Goal: Information Seeking & Learning: Check status

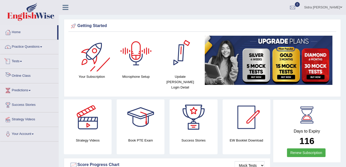
click at [21, 61] on link "Tests" at bounding box center [29, 60] width 58 height 13
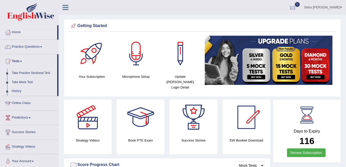
click at [296, 9] on div at bounding box center [292, 8] width 8 height 8
click at [275, 22] on icon at bounding box center [274, 21] width 2 height 4
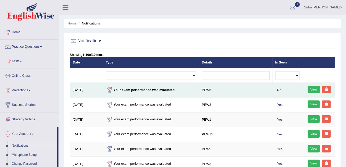
click at [310, 89] on link "View" at bounding box center [313, 90] width 12 height 8
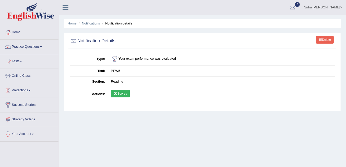
click at [124, 96] on link "Scores" at bounding box center [120, 94] width 19 height 8
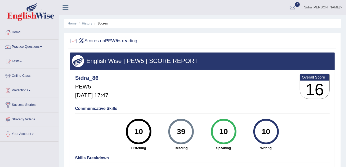
click at [86, 25] on link "History" at bounding box center [87, 23] width 10 height 4
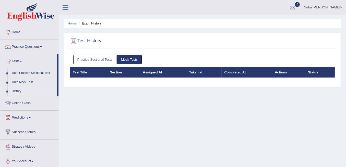
click at [109, 58] on link "Practice Sectional Tests" at bounding box center [94, 59] width 43 height 9
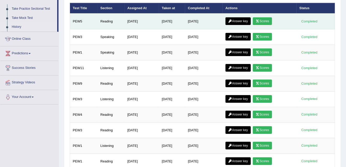
scroll to position [85, 0]
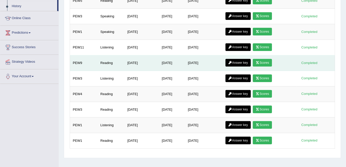
click at [259, 61] on icon at bounding box center [257, 62] width 4 height 3
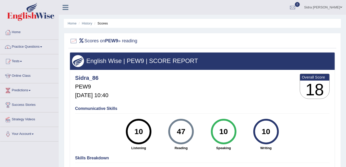
click at [102, 23] on li "Scores" at bounding box center [100, 23] width 15 height 5
click at [89, 24] on link "History" at bounding box center [87, 23] width 10 height 4
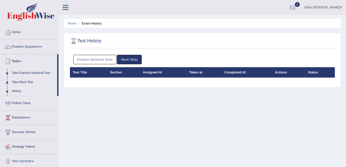
click at [107, 61] on link "Practice Sectional Tests" at bounding box center [94, 59] width 43 height 9
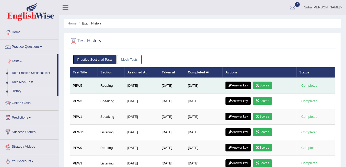
click at [245, 83] on link "Answer key" at bounding box center [237, 86] width 25 height 8
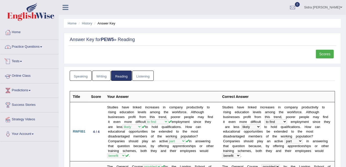
click at [28, 46] on link "Practice Questions" at bounding box center [29, 46] width 58 height 13
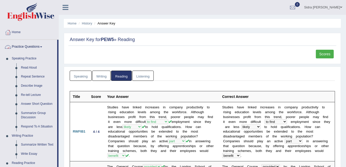
click at [28, 46] on link "Practice Questions" at bounding box center [28, 46] width 57 height 13
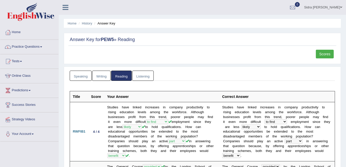
click at [25, 66] on link "Tests" at bounding box center [29, 60] width 58 height 13
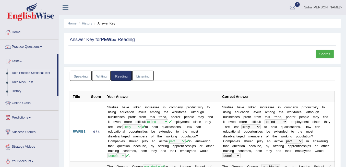
click at [26, 73] on link "Take Practice Sectional Test" at bounding box center [33, 73] width 48 height 9
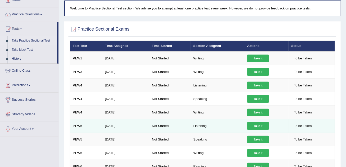
scroll to position [34, 0]
